Goal: Information Seeking & Learning: Learn about a topic

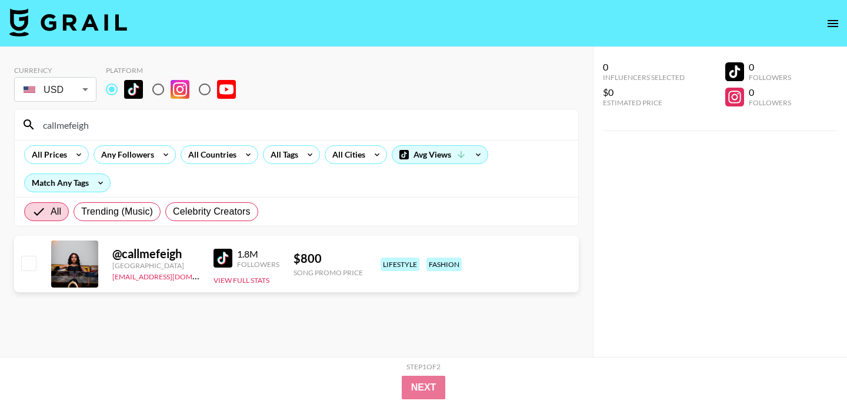
drag, startPoint x: 104, startPoint y: 126, endPoint x: 2, endPoint y: 126, distance: 102.3
click at [1, 126] on div "Currency USD USD ​ Platform callmefeigh All Prices Any Followers All Countries …" at bounding box center [296, 225] width 593 height 357
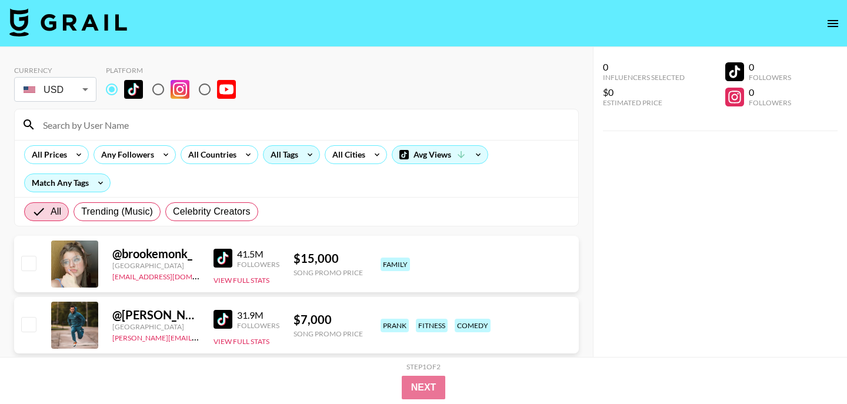
click at [297, 151] on div "All Tags" at bounding box center [281, 155] width 37 height 18
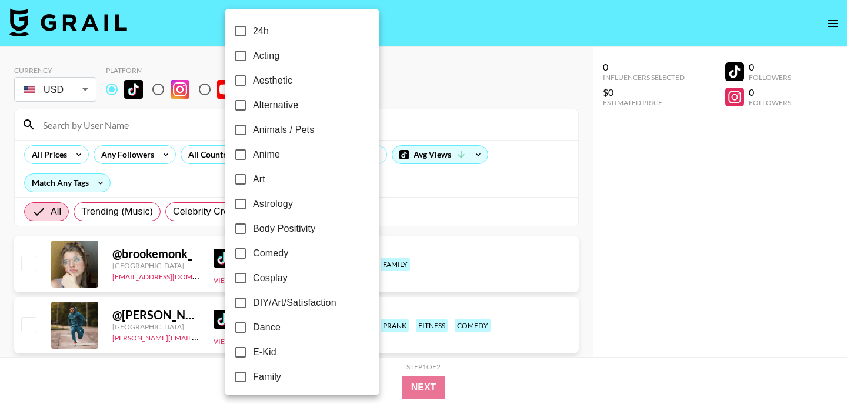
scroll to position [30, 0]
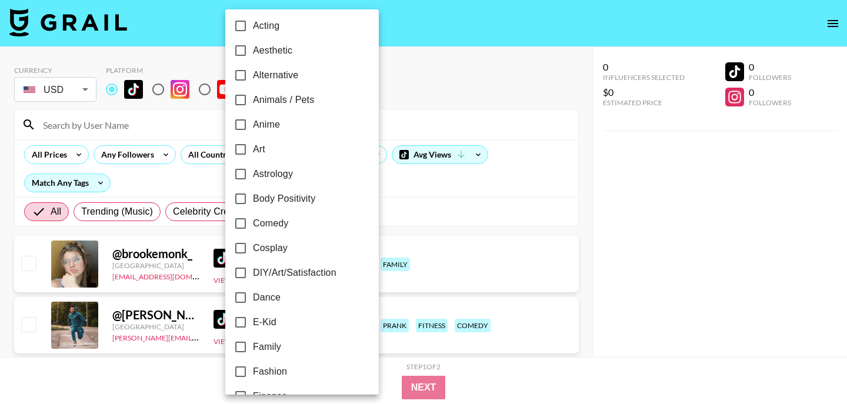
click at [262, 299] on span "Dance" at bounding box center [267, 297] width 28 height 14
click at [253, 299] on input "Dance" at bounding box center [240, 297] width 25 height 25
checkbox input "true"
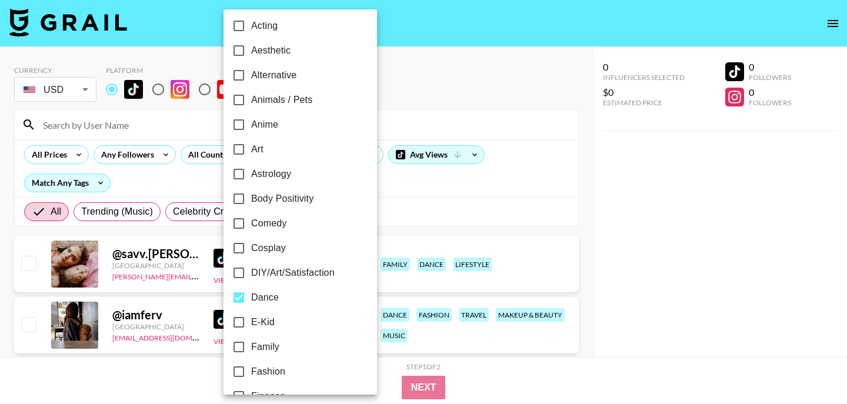
click at [435, 63] on div at bounding box center [423, 202] width 847 height 404
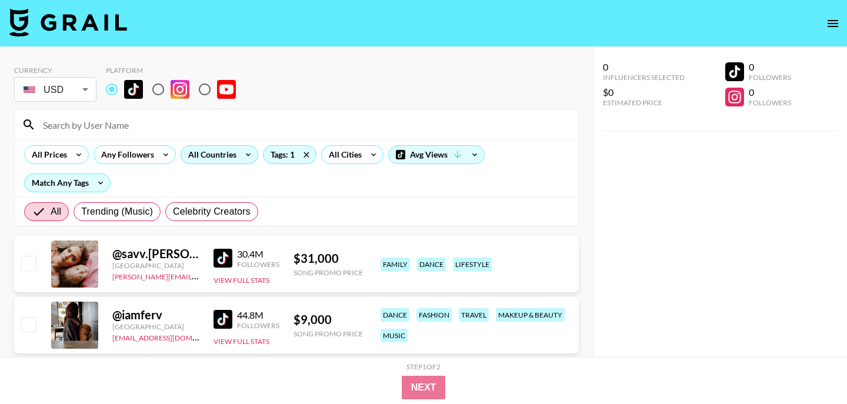
click at [208, 149] on div "All Countries" at bounding box center [210, 155] width 58 height 18
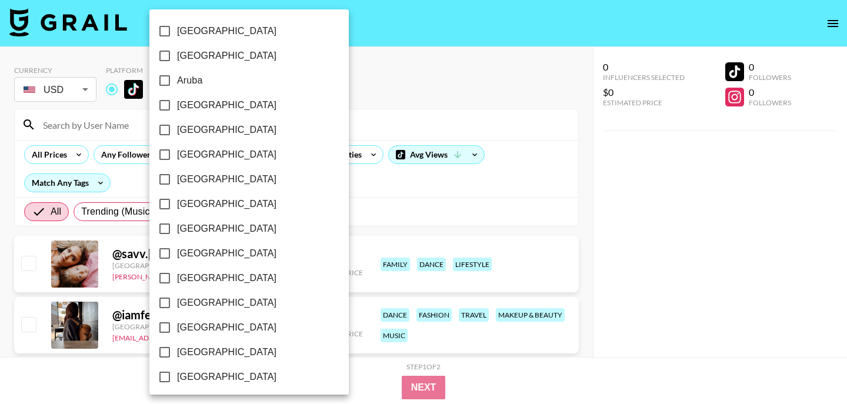
scroll to position [967, 0]
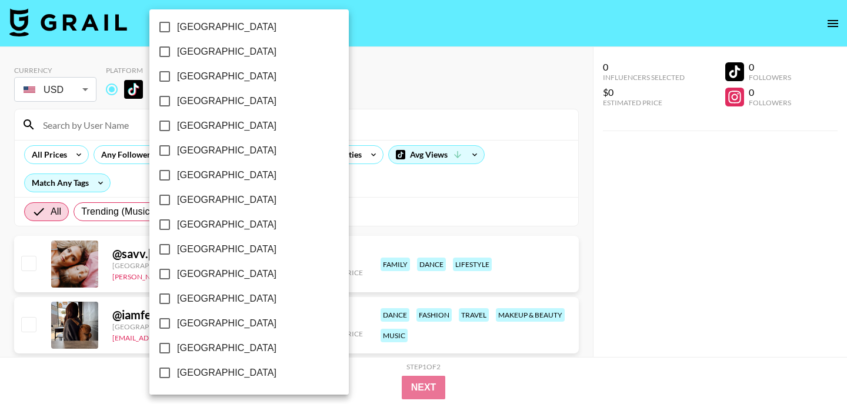
click at [203, 349] on span "[GEOGRAPHIC_DATA]" at bounding box center [226, 348] width 99 height 14
click at [177, 349] on input "[GEOGRAPHIC_DATA]" at bounding box center [164, 348] width 25 height 25
checkbox input "true"
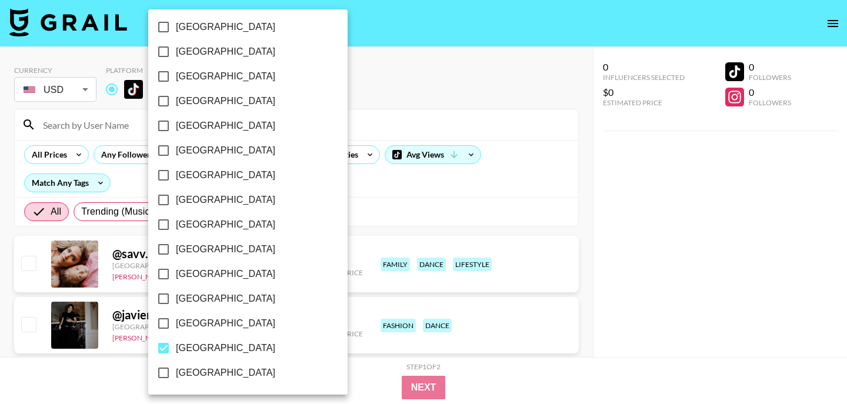
click at [360, 51] on div at bounding box center [423, 202] width 847 height 404
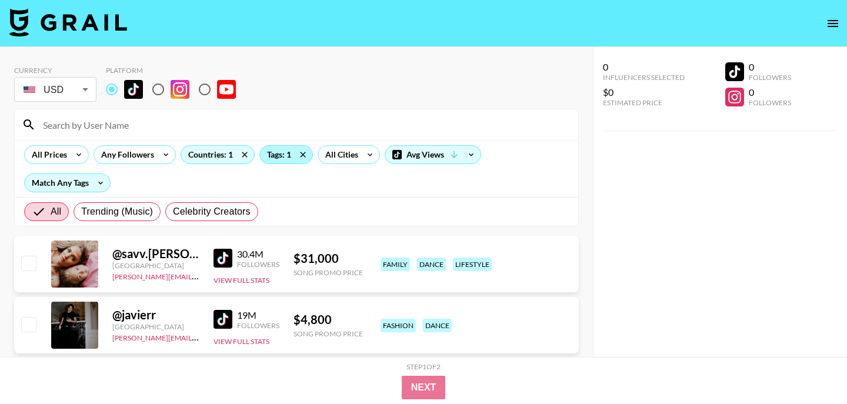
click at [270, 160] on div "Tags: 1" at bounding box center [286, 155] width 52 height 18
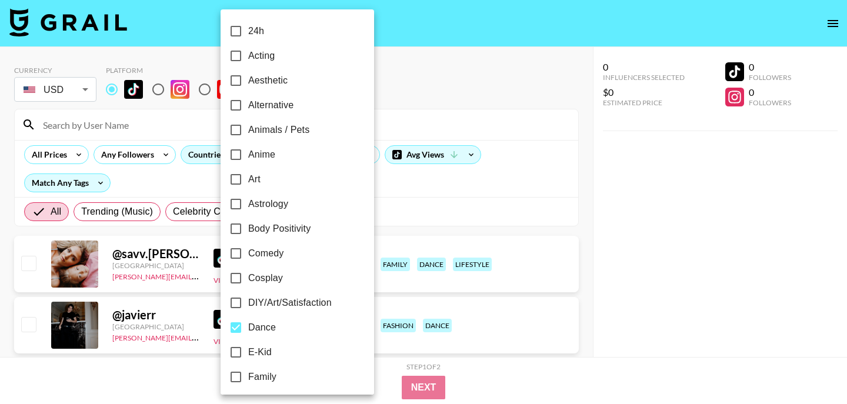
click at [394, 78] on div at bounding box center [423, 202] width 847 height 404
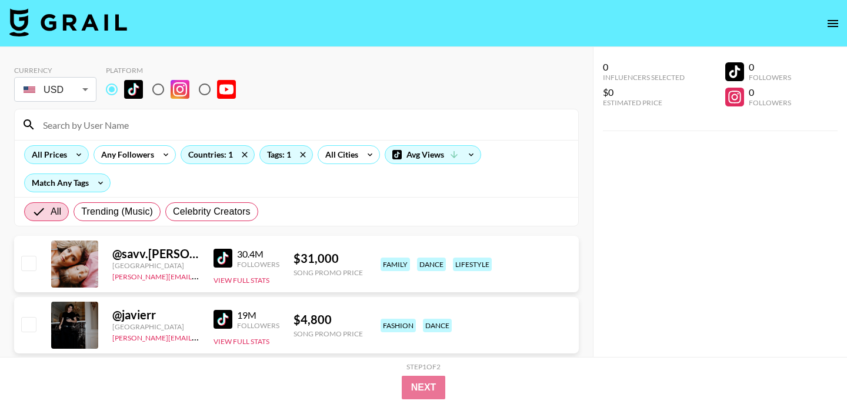
click at [75, 153] on icon at bounding box center [78, 155] width 19 height 18
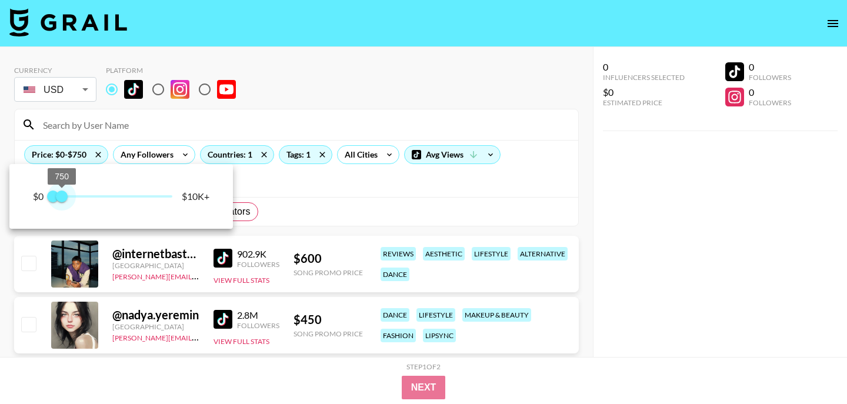
drag, startPoint x: 172, startPoint y: 202, endPoint x: 63, endPoint y: 201, distance: 108.2
click at [63, 201] on span "750" at bounding box center [62, 196] width 12 height 12
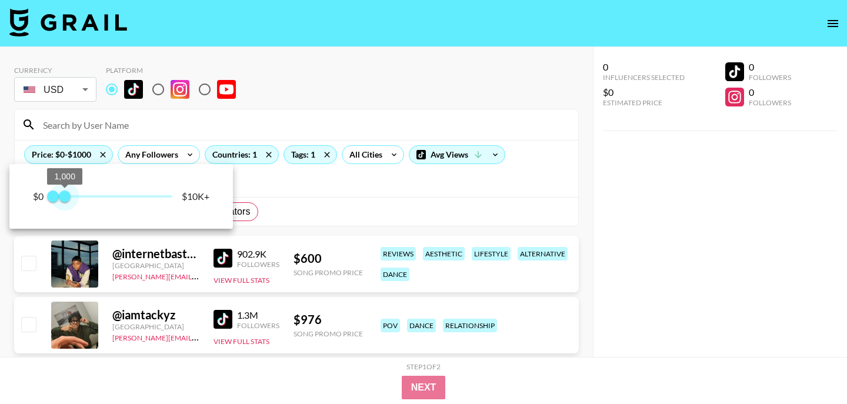
type input "1000"
click at [66, 199] on span "1,000" at bounding box center [65, 196] width 12 height 12
click at [313, 58] on div at bounding box center [423, 202] width 847 height 404
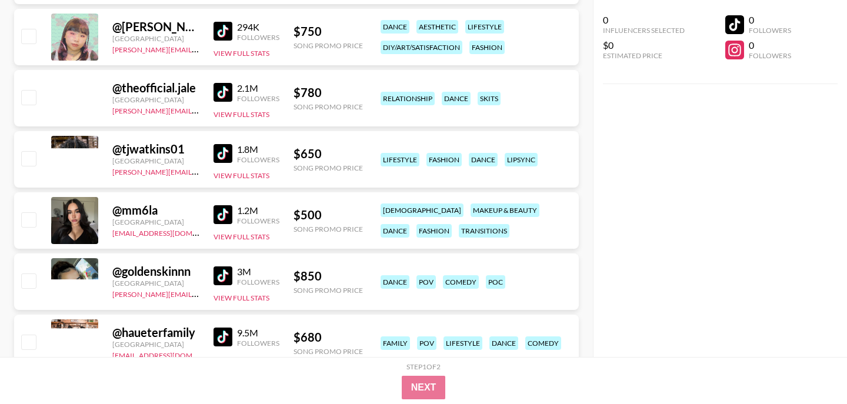
scroll to position [2306, 0]
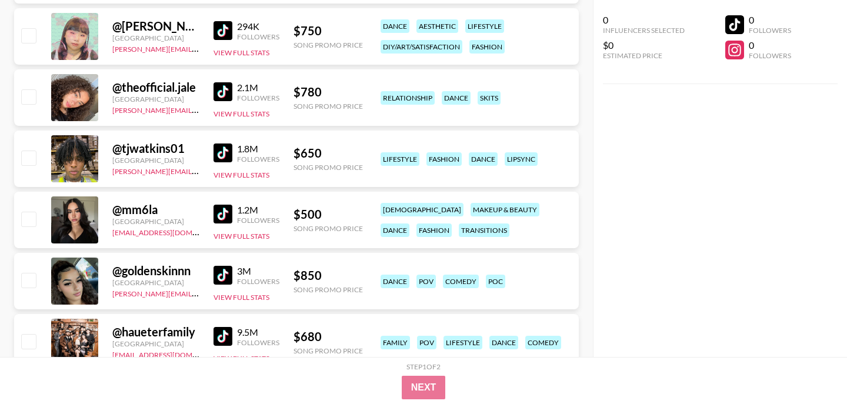
click at [220, 90] on img at bounding box center [222, 91] width 19 height 19
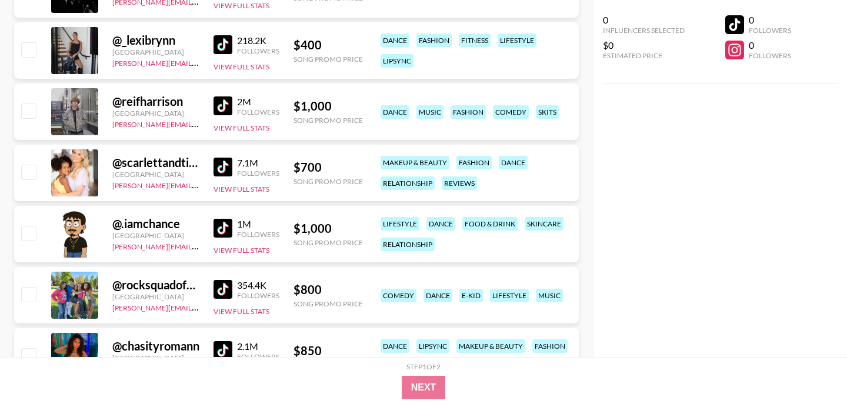
scroll to position [2781, 0]
click at [232, 48] on img at bounding box center [222, 44] width 19 height 19
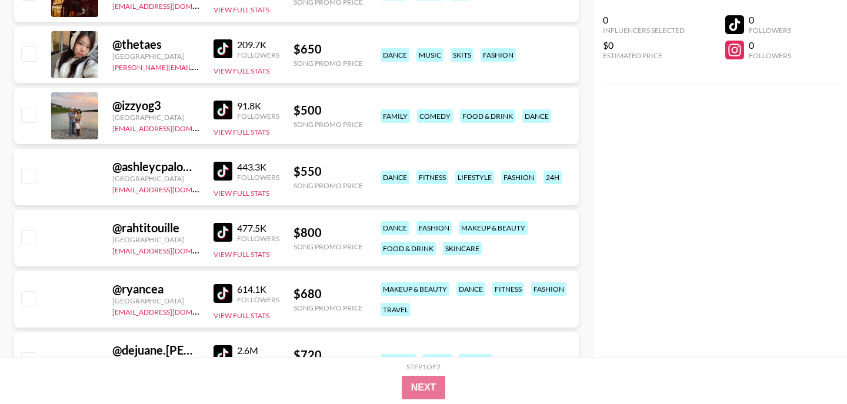
scroll to position [4011, 0]
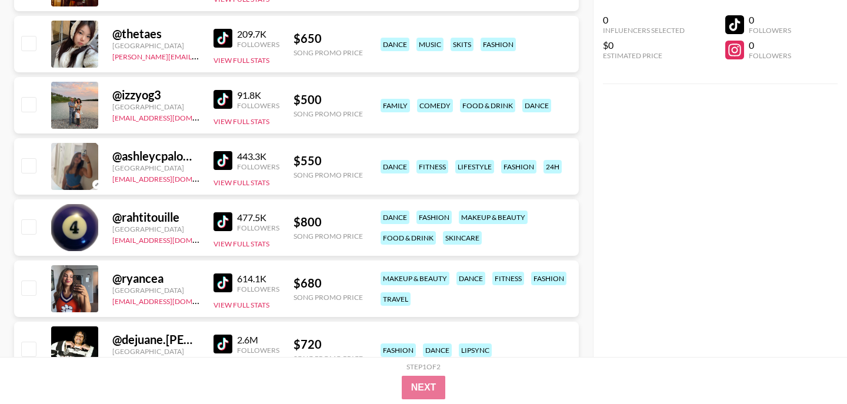
click at [222, 276] on img at bounding box center [222, 282] width 19 height 19
click at [222, 160] on img at bounding box center [222, 160] width 19 height 19
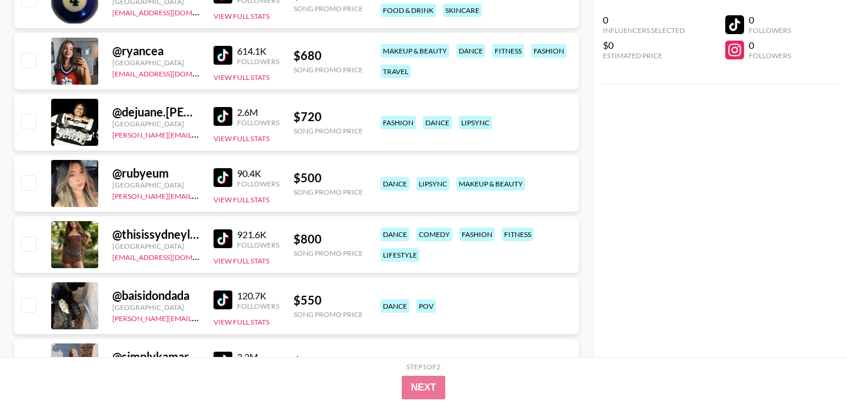
scroll to position [4239, 0]
click at [226, 176] on img at bounding box center [222, 177] width 19 height 19
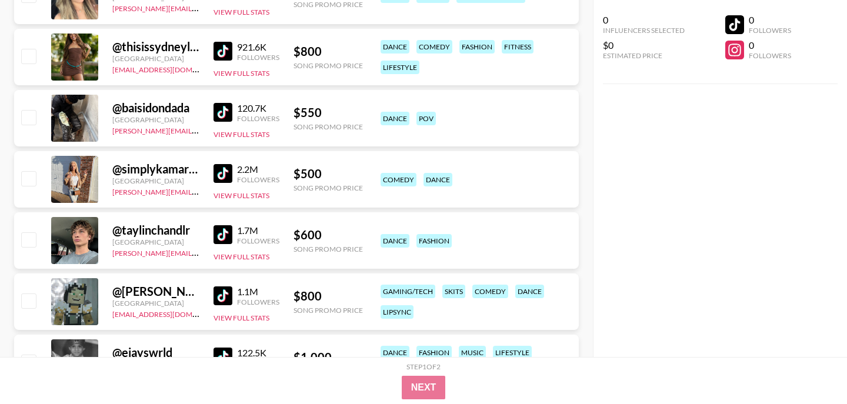
scroll to position [4424, 0]
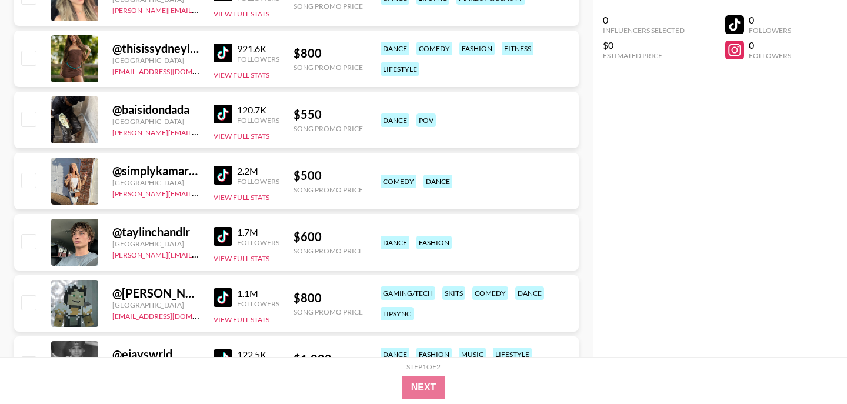
click at [220, 168] on img at bounding box center [222, 175] width 19 height 19
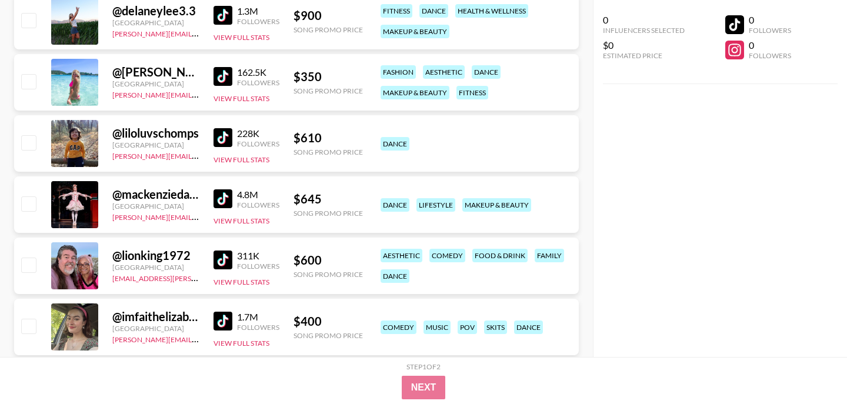
scroll to position [5135, 0]
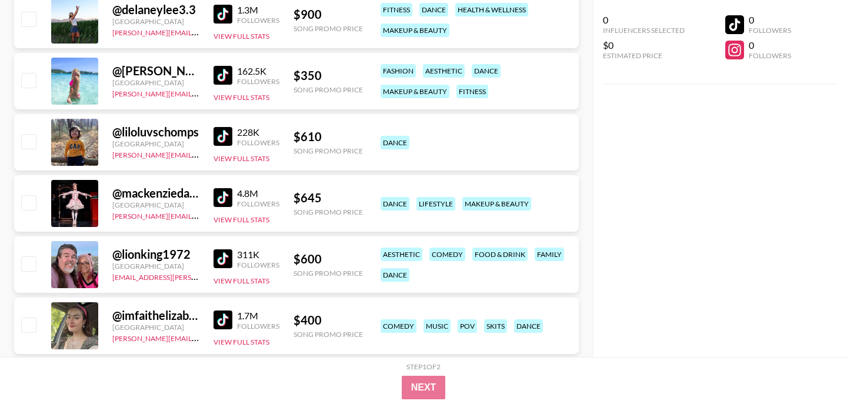
click at [218, 195] on img at bounding box center [222, 197] width 19 height 19
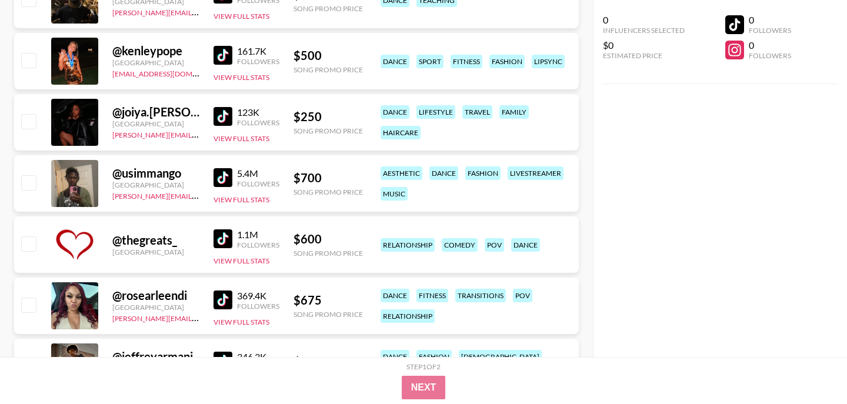
scroll to position [6257, 0]
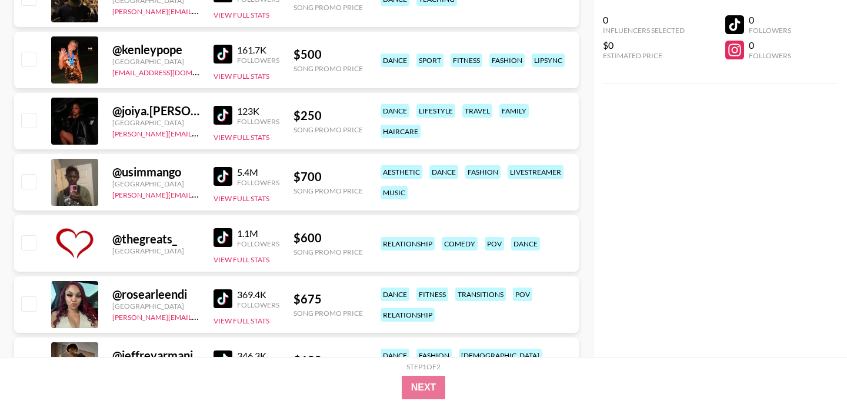
click at [225, 117] on img at bounding box center [222, 115] width 19 height 19
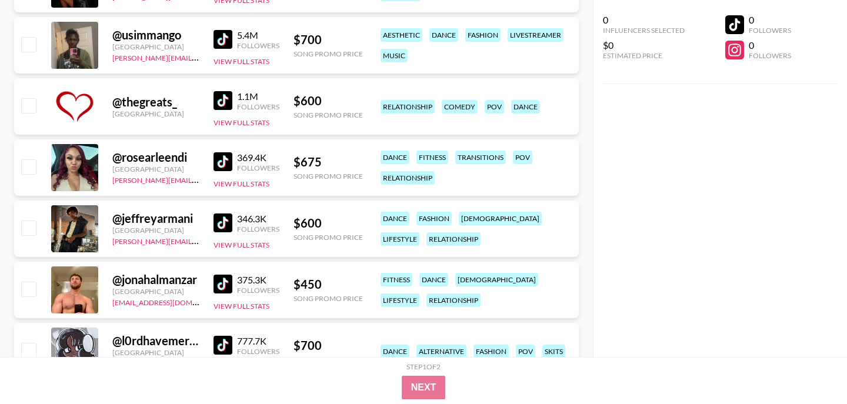
scroll to position [6395, 0]
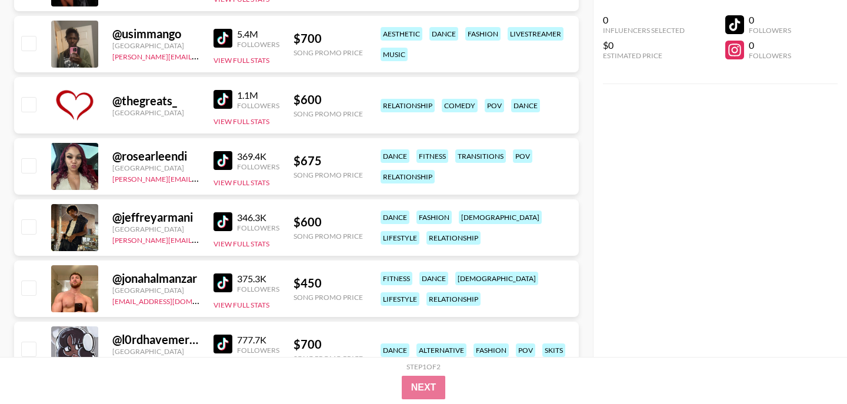
click at [230, 161] on img at bounding box center [222, 160] width 19 height 19
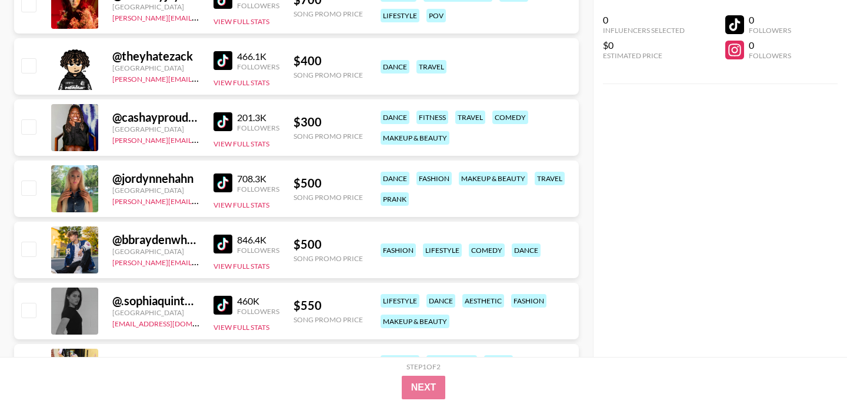
scroll to position [7126, 0]
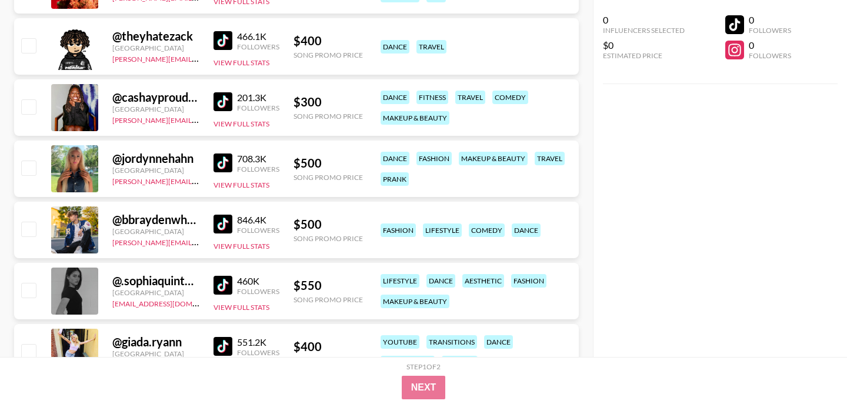
click at [222, 288] on img at bounding box center [222, 285] width 19 height 19
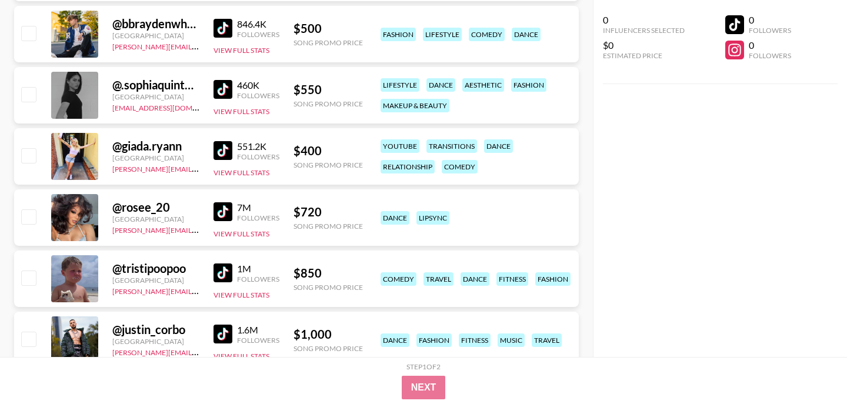
scroll to position [7323, 0]
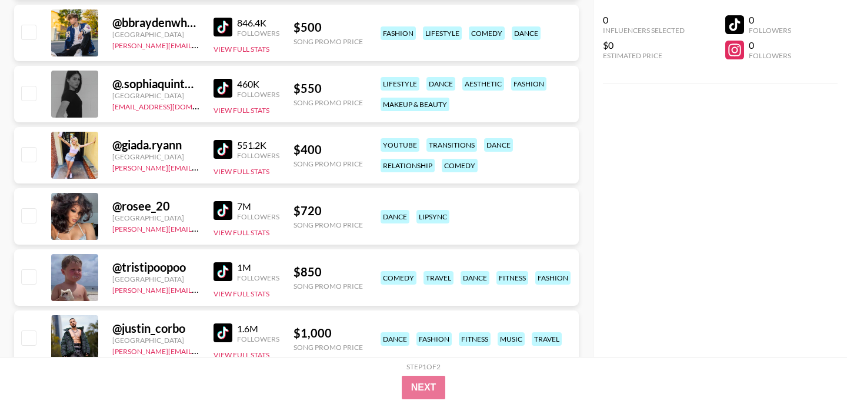
click at [226, 212] on img at bounding box center [222, 210] width 19 height 19
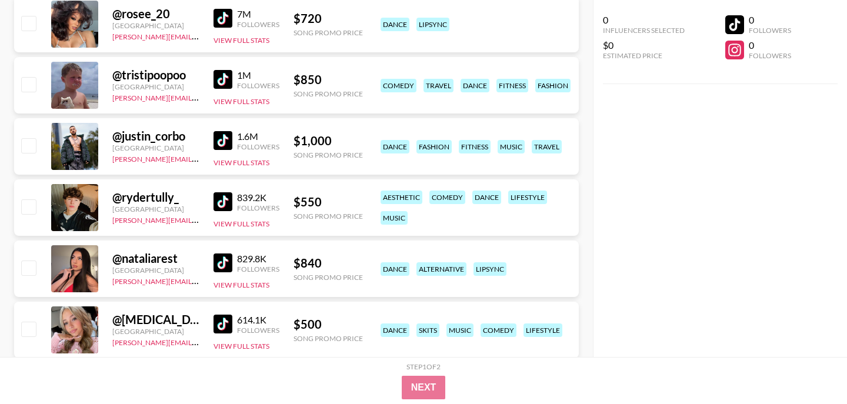
scroll to position [7514, 0]
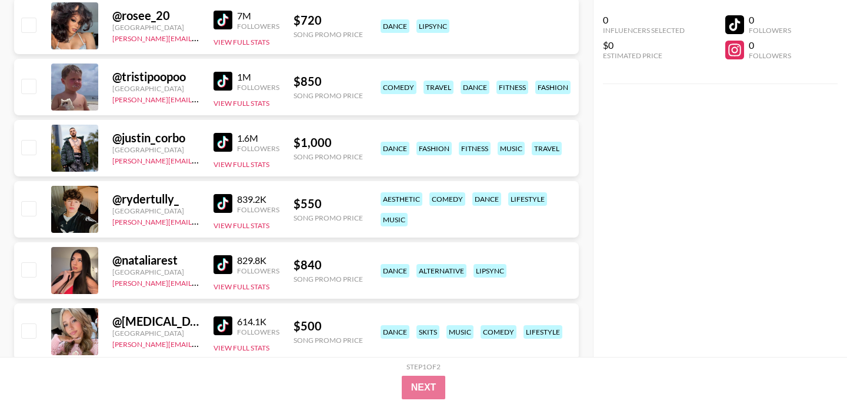
click at [225, 263] on img at bounding box center [222, 264] width 19 height 19
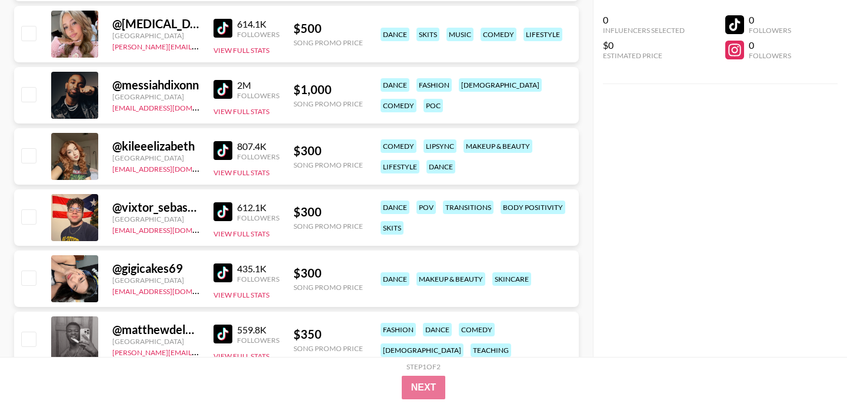
scroll to position [7814, 0]
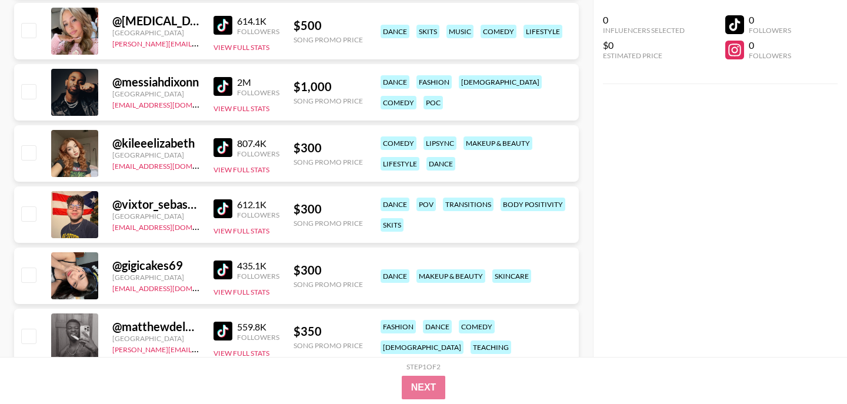
click at [220, 263] on img at bounding box center [222, 269] width 19 height 19
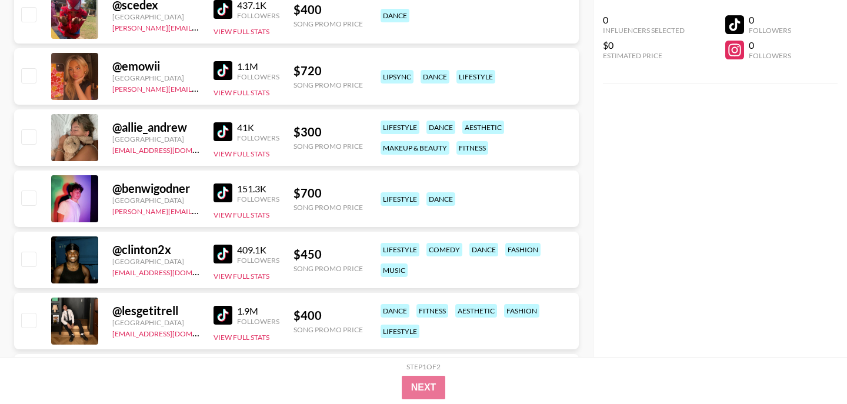
scroll to position [8687, 0]
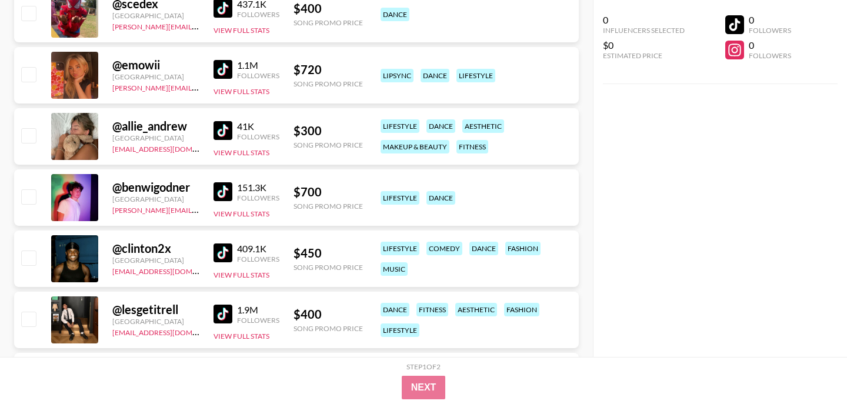
click at [220, 68] on img at bounding box center [222, 69] width 19 height 19
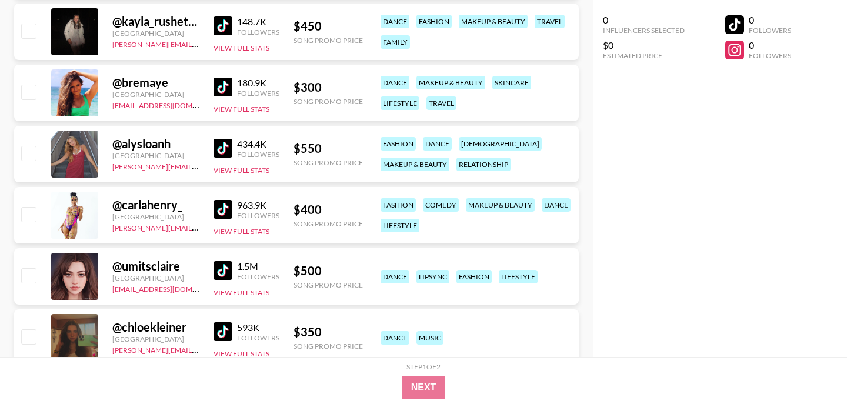
scroll to position [10050, 0]
